Goal: Information Seeking & Learning: Learn about a topic

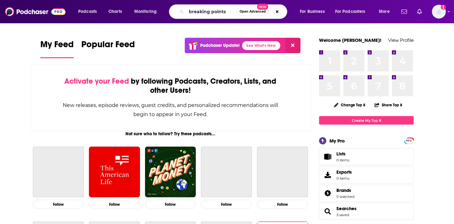
type input "breaking points"
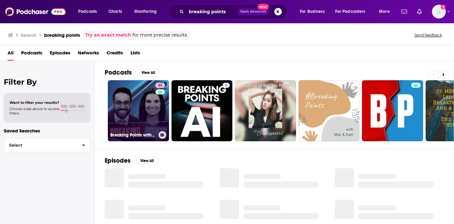
click at [137, 110] on link "85 Breaking Points with [PERSON_NAME] and [PERSON_NAME]" at bounding box center [138, 110] width 61 height 61
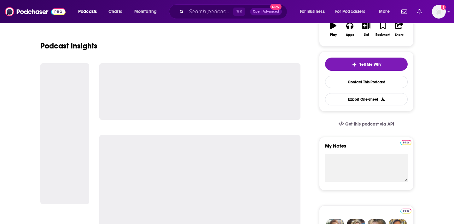
scroll to position [119, 0]
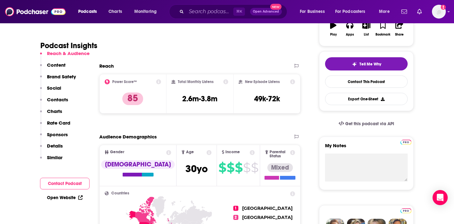
click at [195, 106] on div "Total Monthly Listens 2.6m-3.8m" at bounding box center [200, 93] width 57 height 29
click at [195, 105] on div "Total Monthly Listens 2.6m-3.8m" at bounding box center [200, 93] width 57 height 29
